Goal: Task Accomplishment & Management: Manage account settings

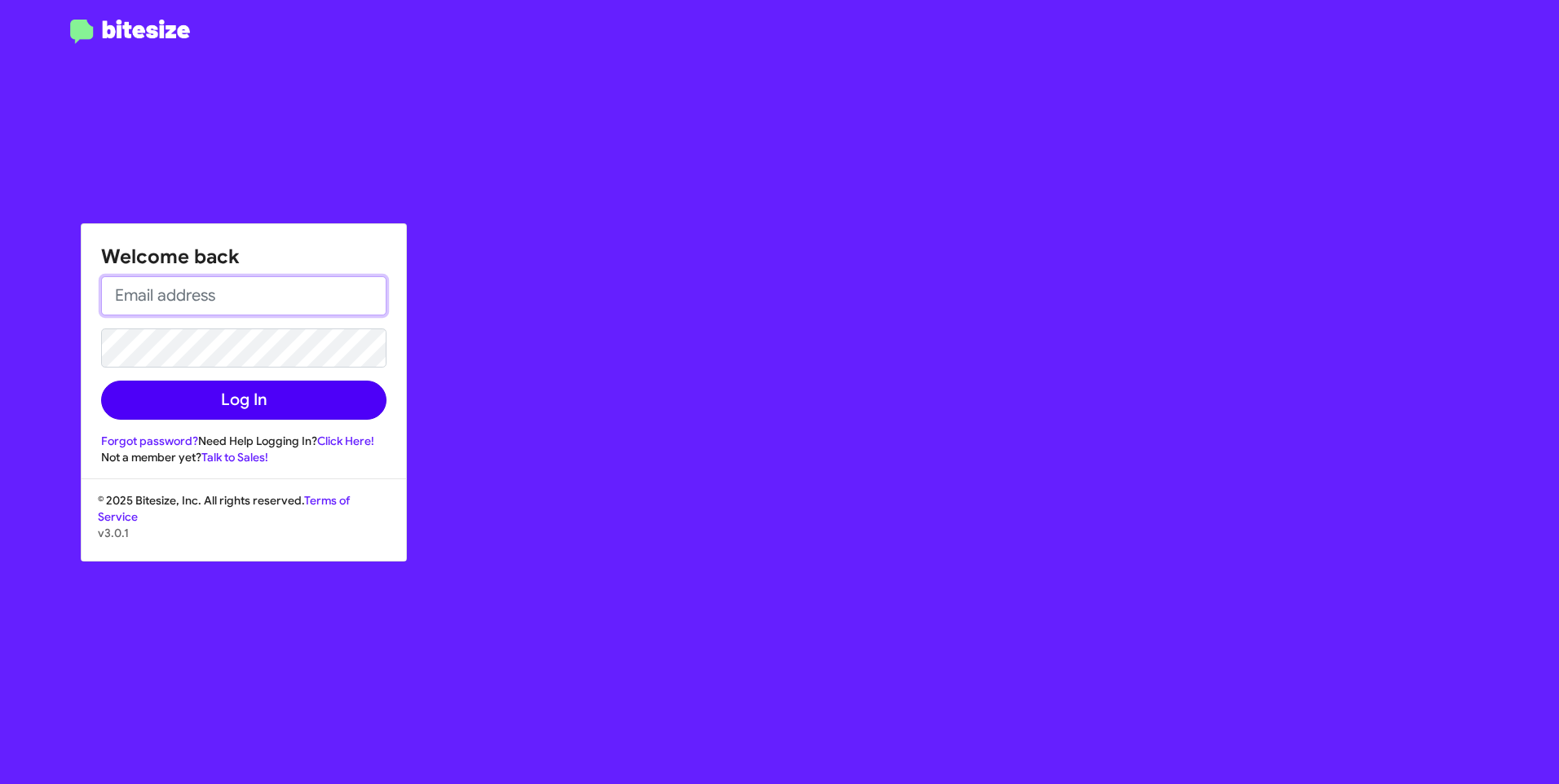
type input "ABECKER@ourismancars.com"
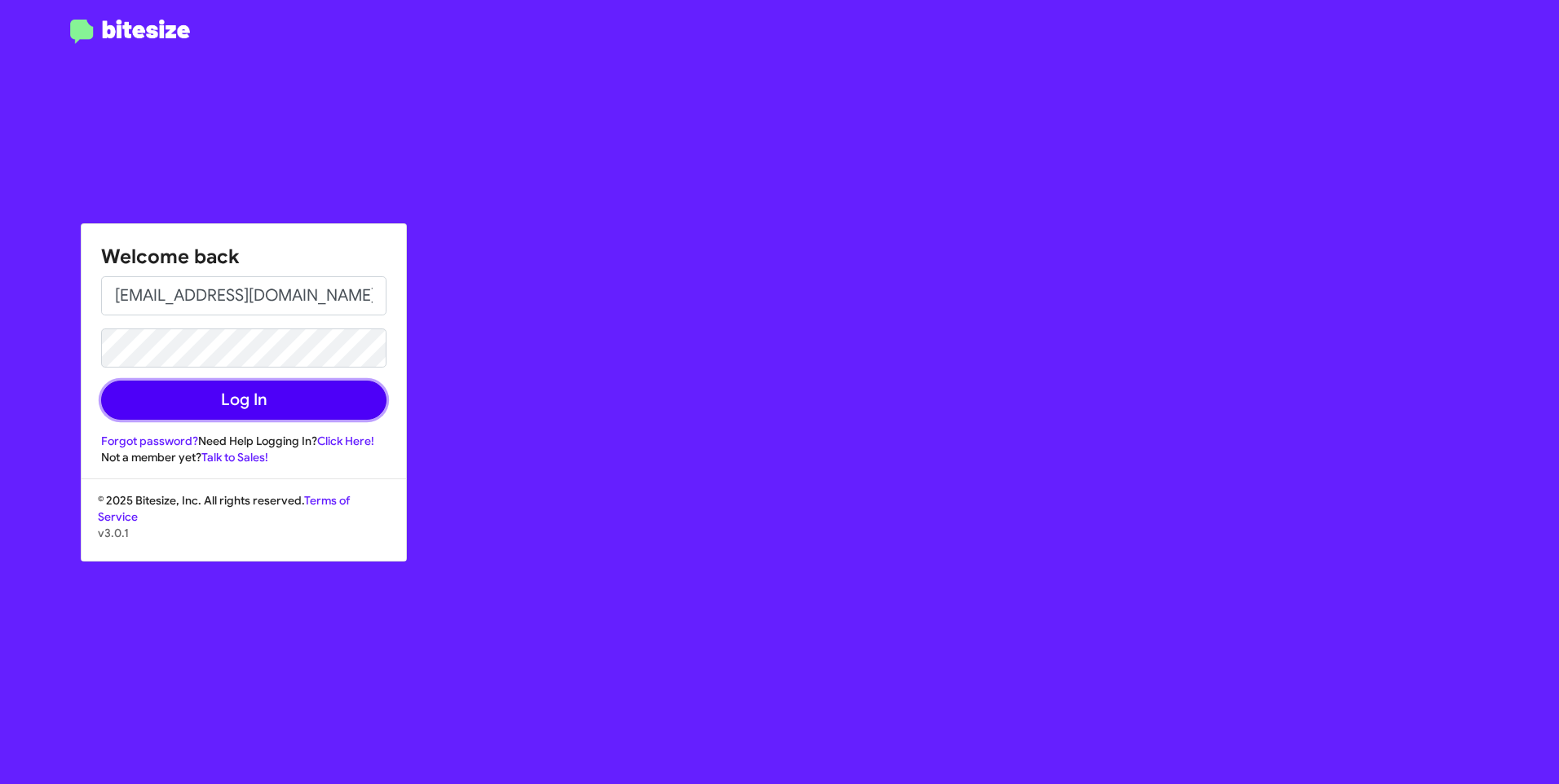
click at [231, 417] on button "Log In" at bounding box center [244, 400] width 285 height 39
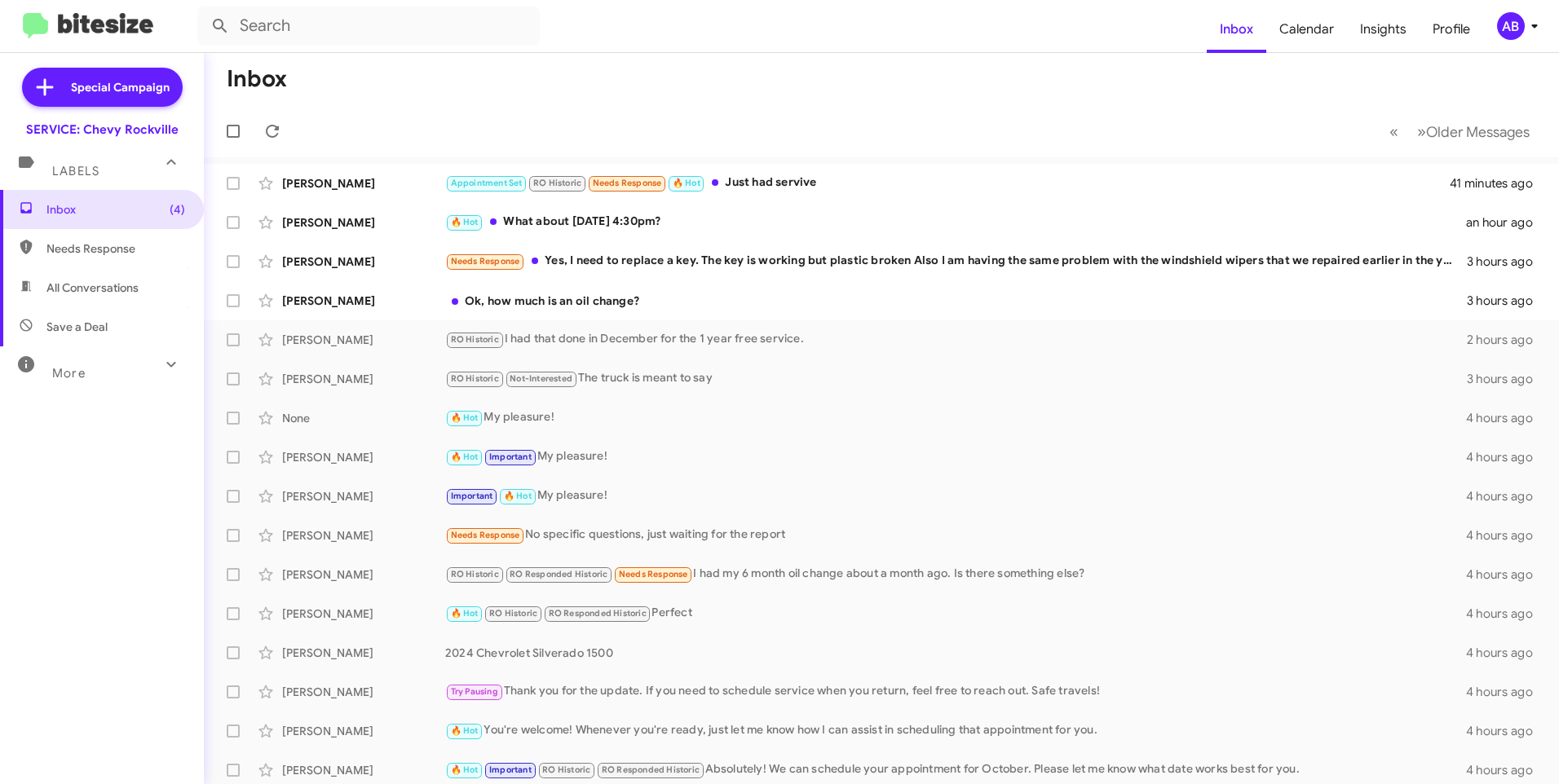
click at [738, 119] on mat-toolbar-row "« Previous » Next Older Messages" at bounding box center [881, 132] width 1355 height 52
